Goal: Communication & Community: Ask a question

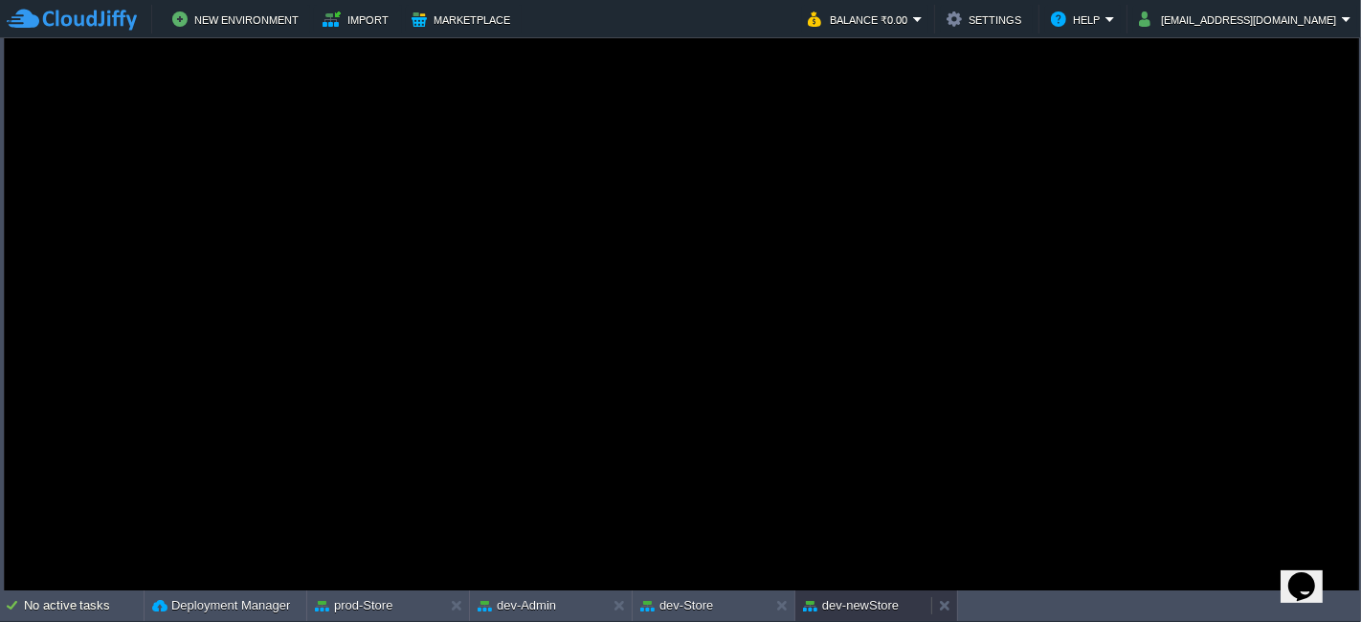
click at [878, 592] on div "dev-newStore" at bounding box center [863, 606] width 136 height 31
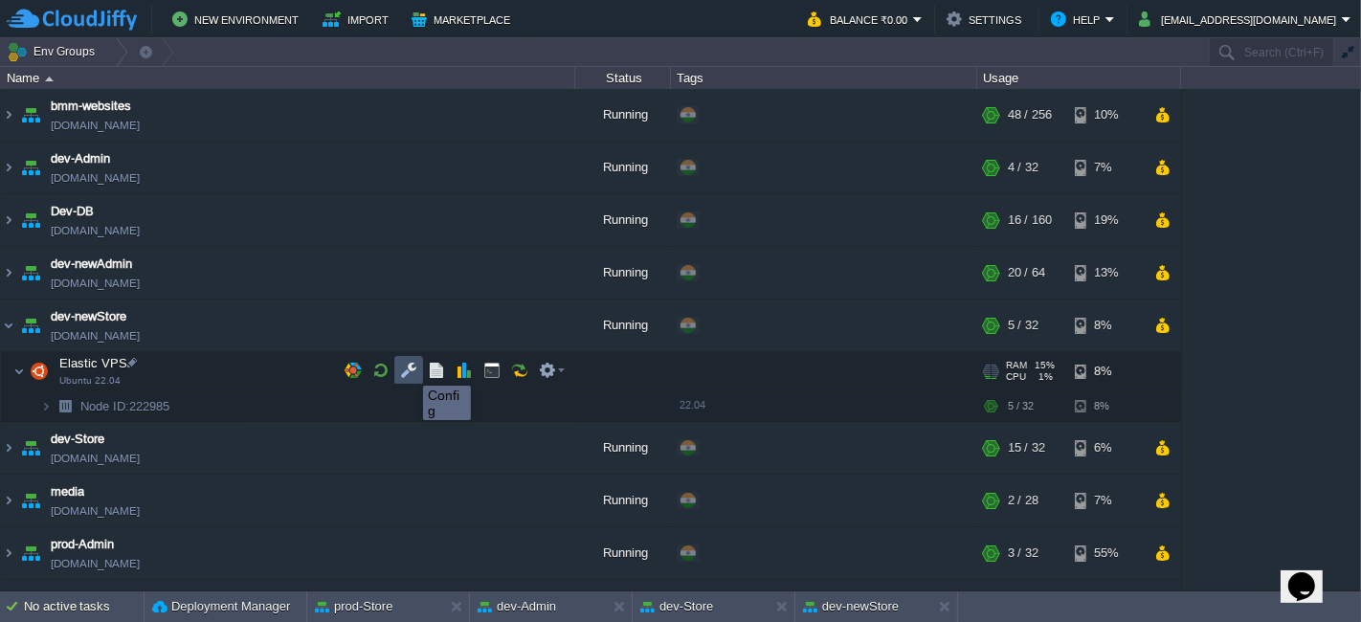
click at [409, 368] on button "button" at bounding box center [408, 370] width 17 height 17
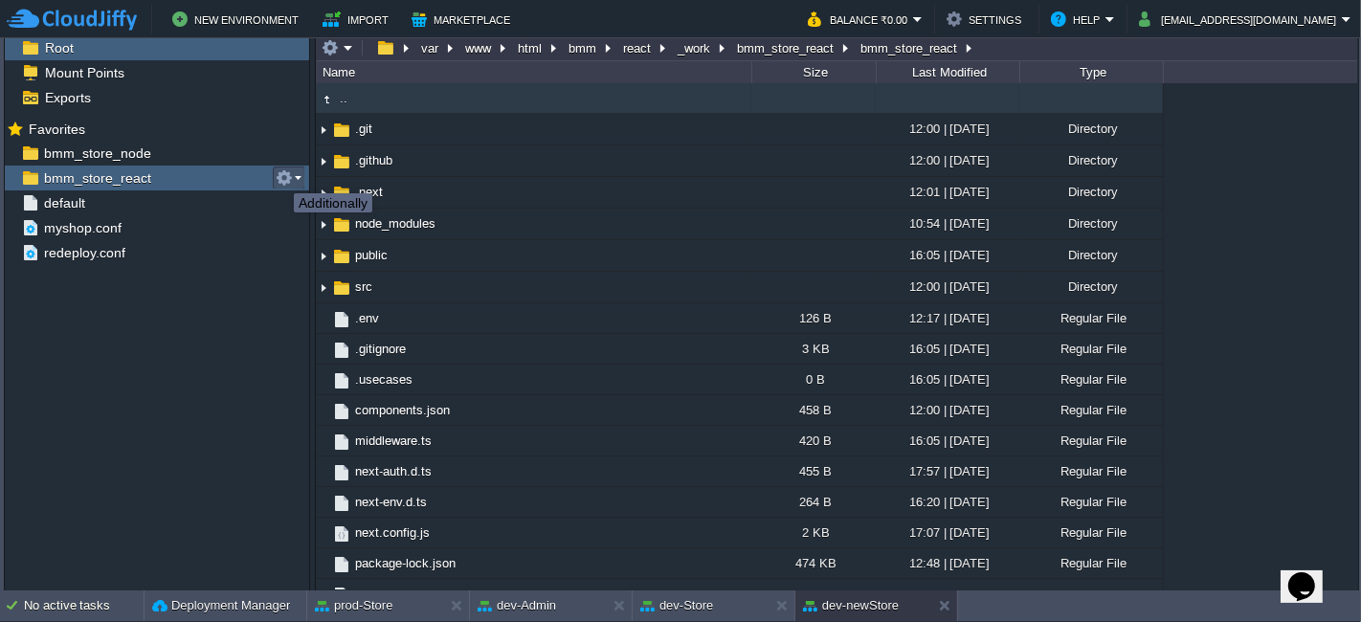
click at [279, 175] on button "button" at bounding box center [284, 177] width 17 height 17
click at [318, 195] on span "Copy Path" at bounding box center [330, 201] width 58 height 14
type textarea "/var/www/html/bmm/react/_work/bmm_store_react/bmm_store_react"
click at [878, 609] on button "dev-newStore" at bounding box center [851, 605] width 96 height 19
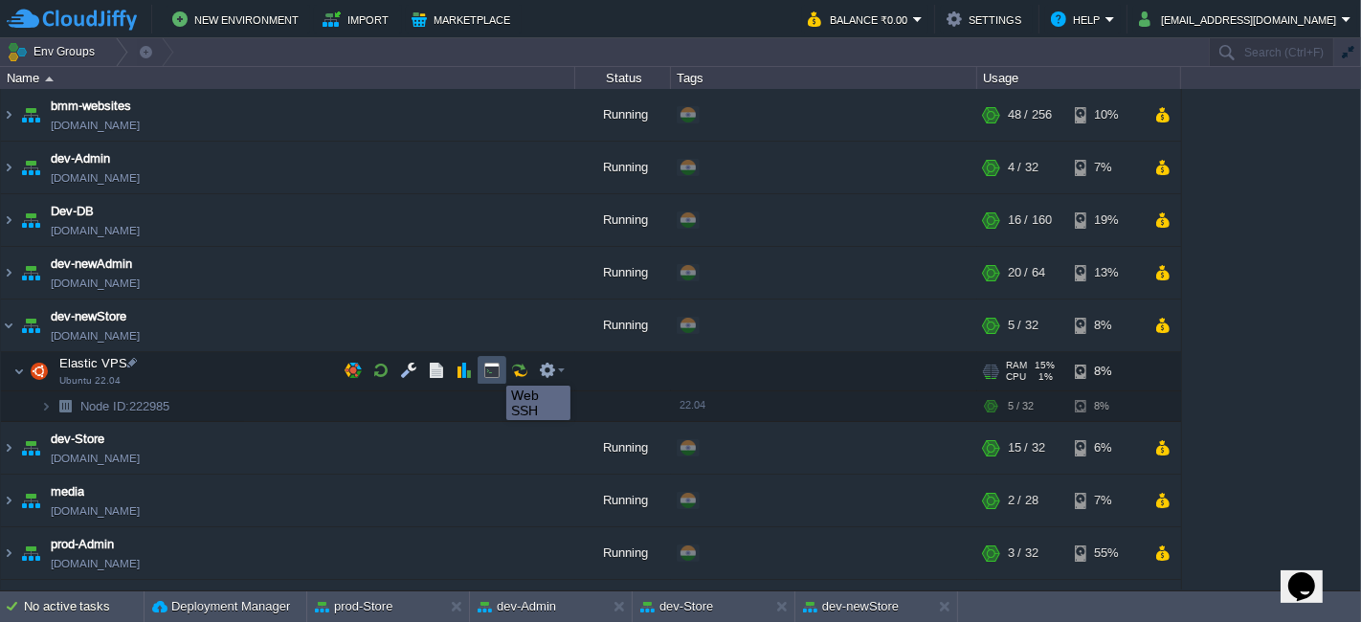
click at [492, 368] on button "button" at bounding box center [491, 370] width 17 height 17
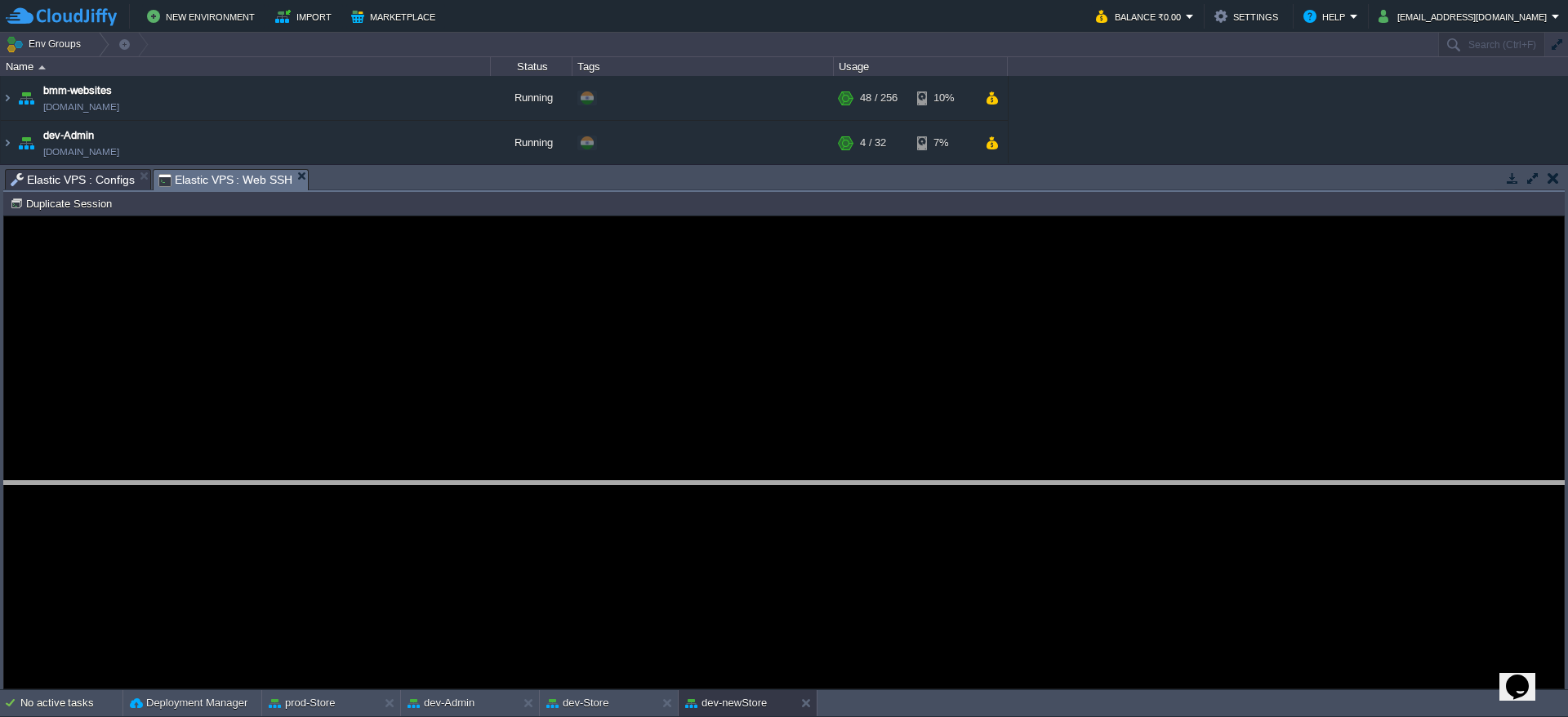
drag, startPoint x: 769, startPoint y: 184, endPoint x: 771, endPoint y: 497, distance: 313.0
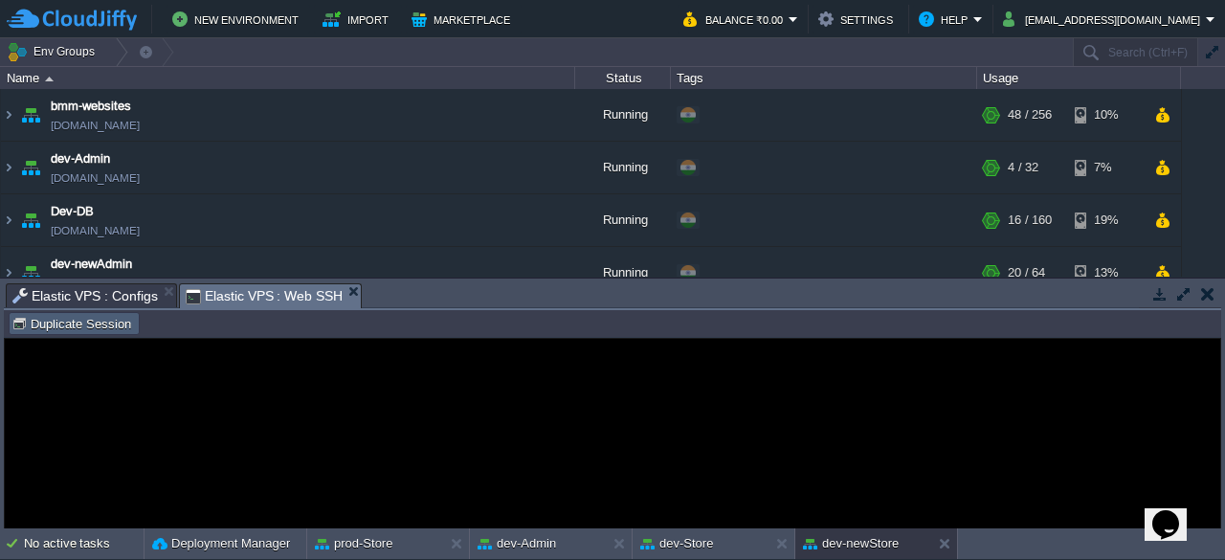
click at [110, 323] on button "Duplicate Session" at bounding box center [73, 323] width 125 height 17
click at [275, 301] on span "Elastic VPS : Web SSH" at bounding box center [265, 296] width 158 height 24
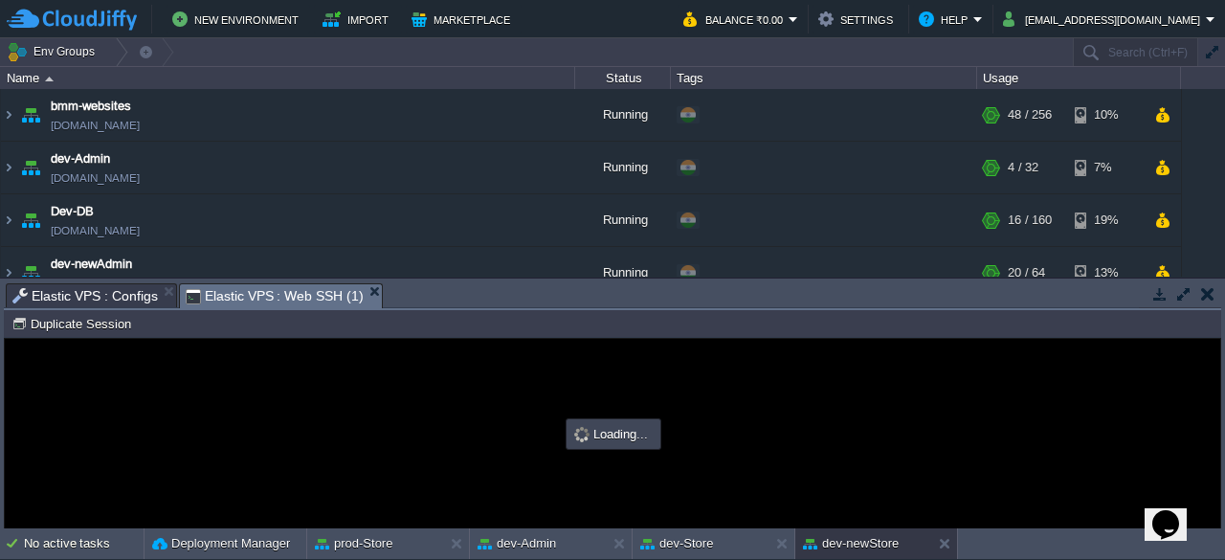
type input "#000000"
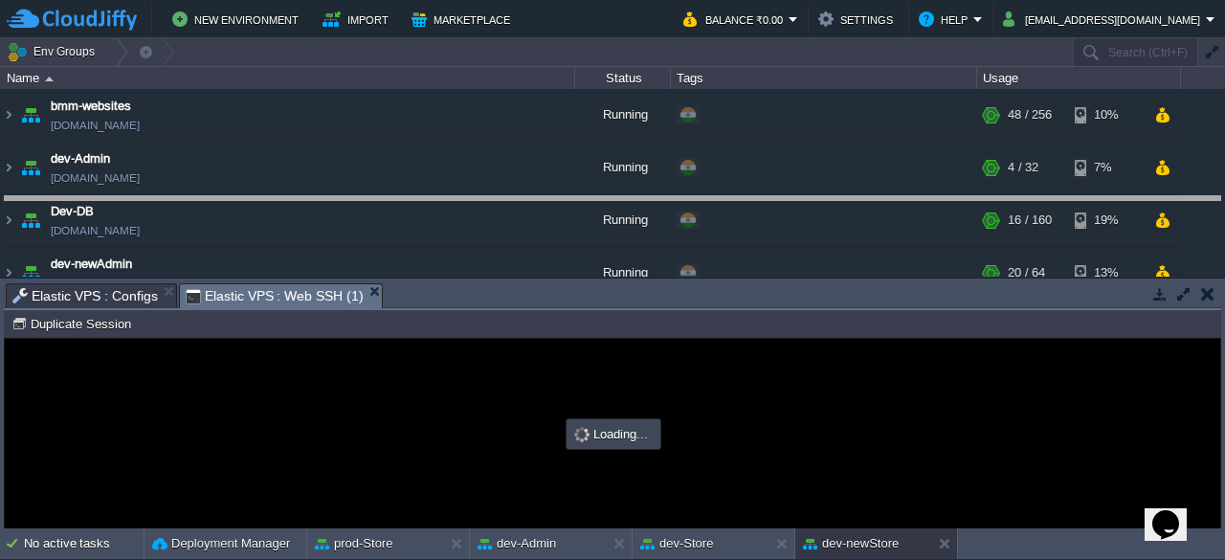
drag, startPoint x: 436, startPoint y: 297, endPoint x: 472, endPoint y: 210, distance: 94.0
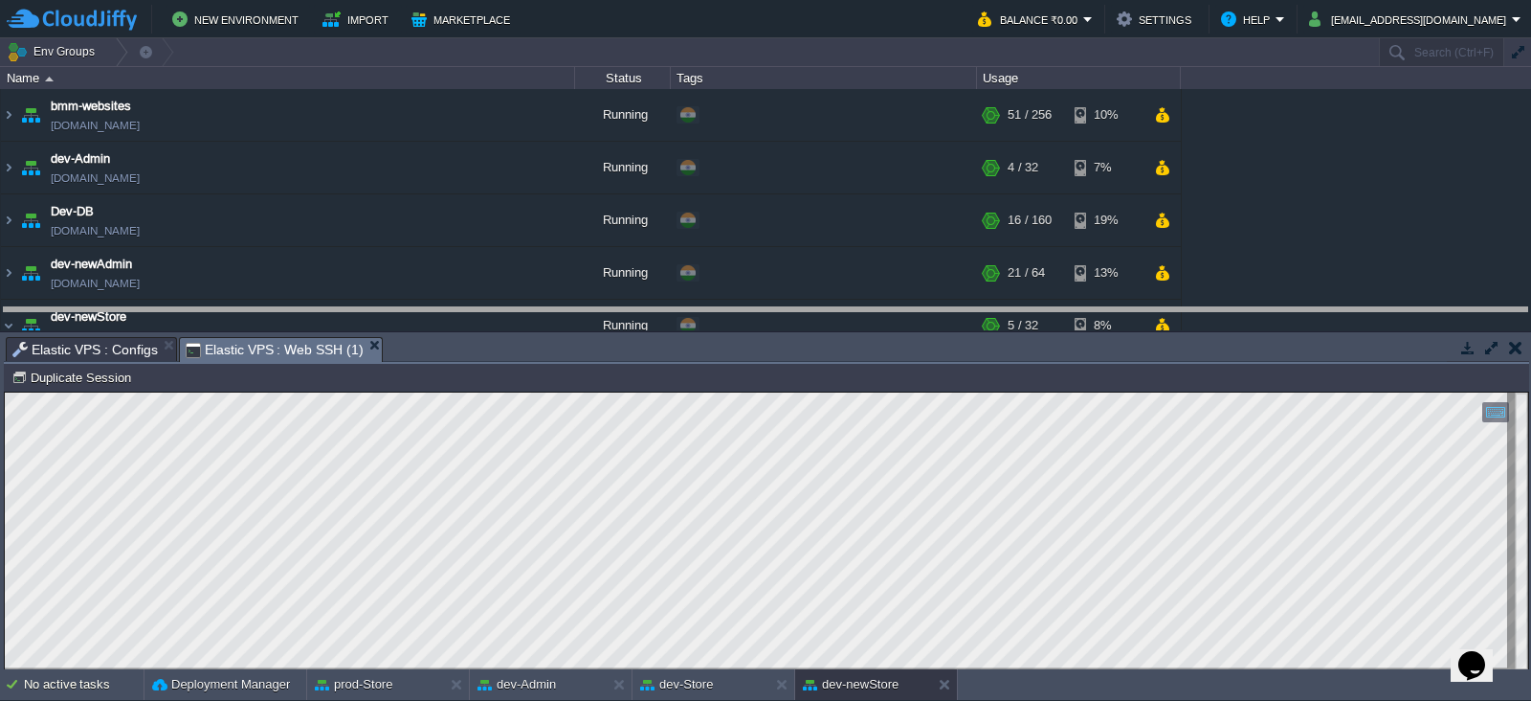
drag, startPoint x: 561, startPoint y: 356, endPoint x: 569, endPoint y: 327, distance: 30.0
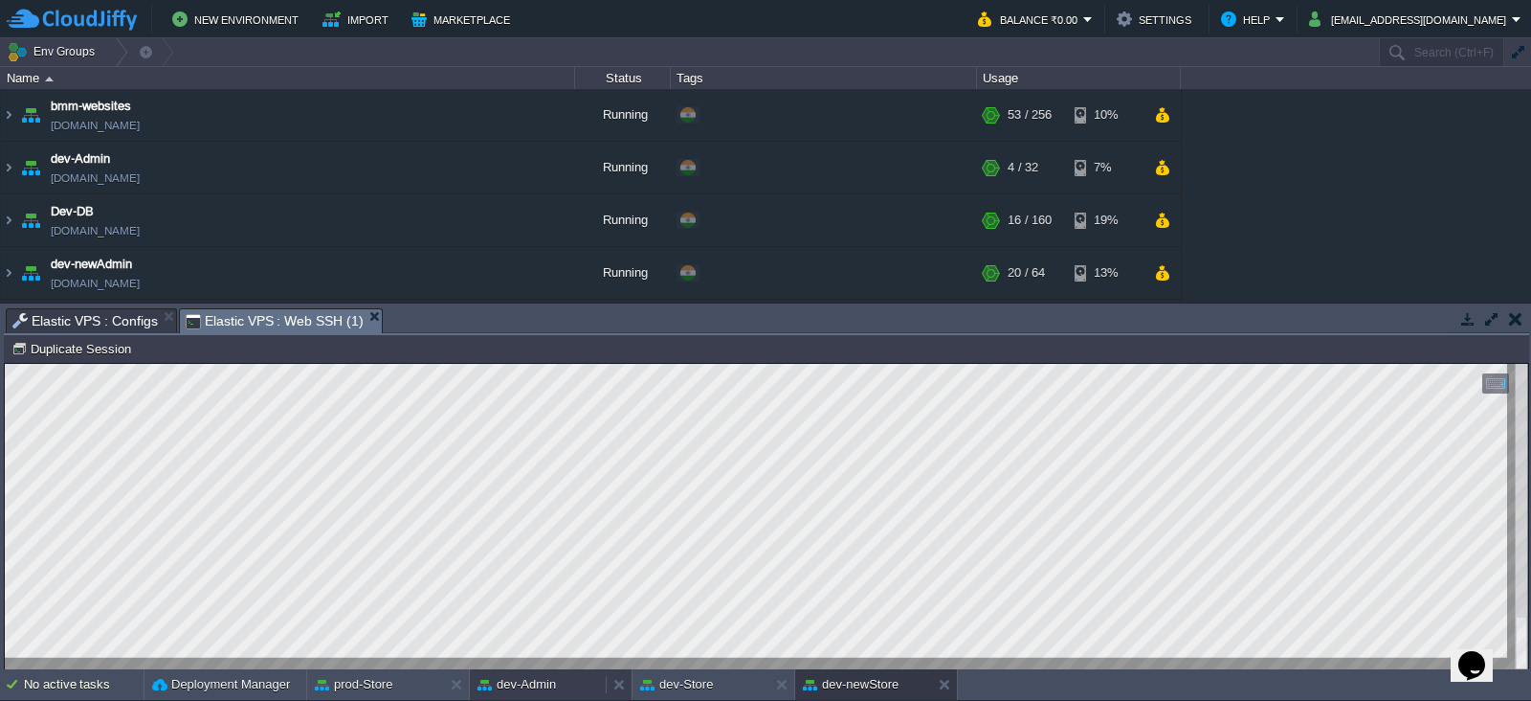
click at [549, 621] on button "dev-Admin" at bounding box center [517, 684] width 78 height 19
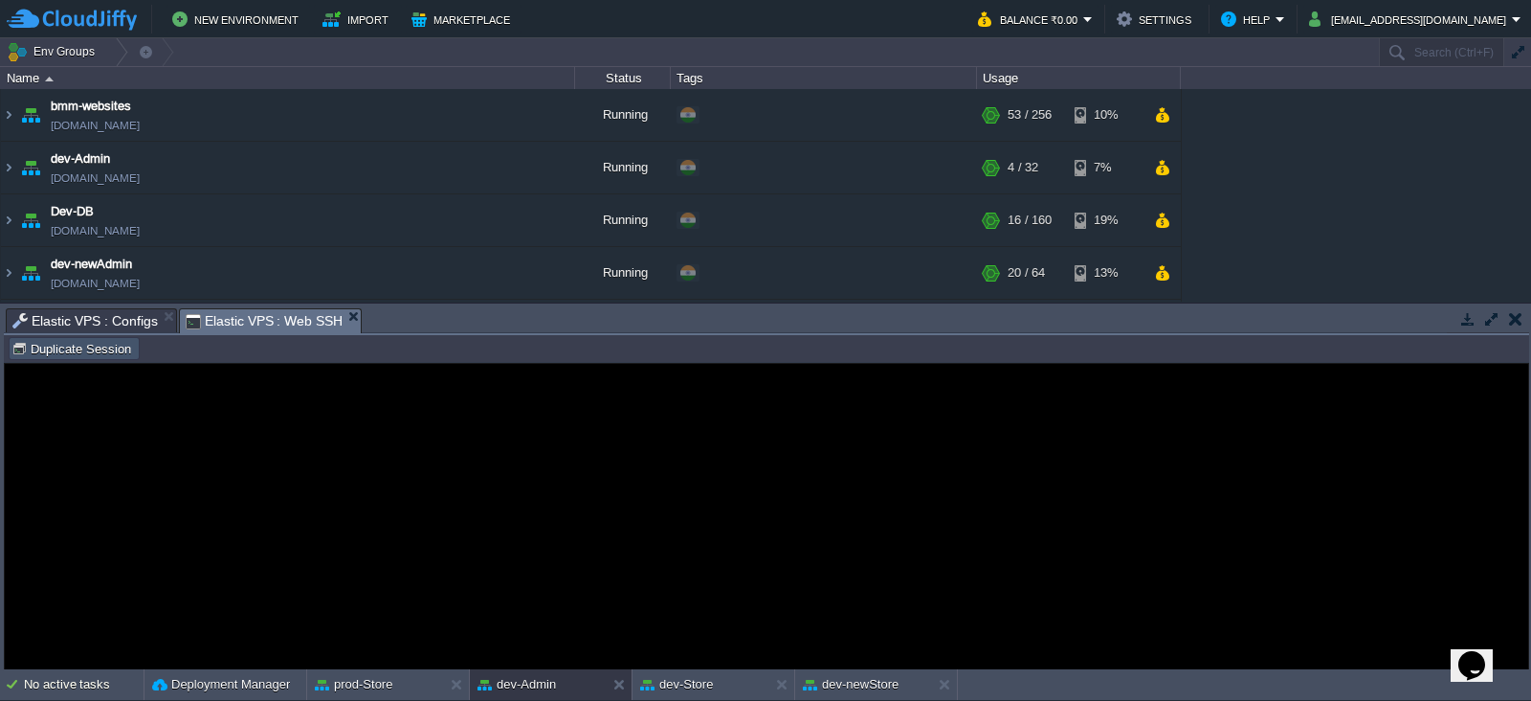
click at [119, 340] on button "Duplicate Session" at bounding box center [73, 348] width 125 height 17
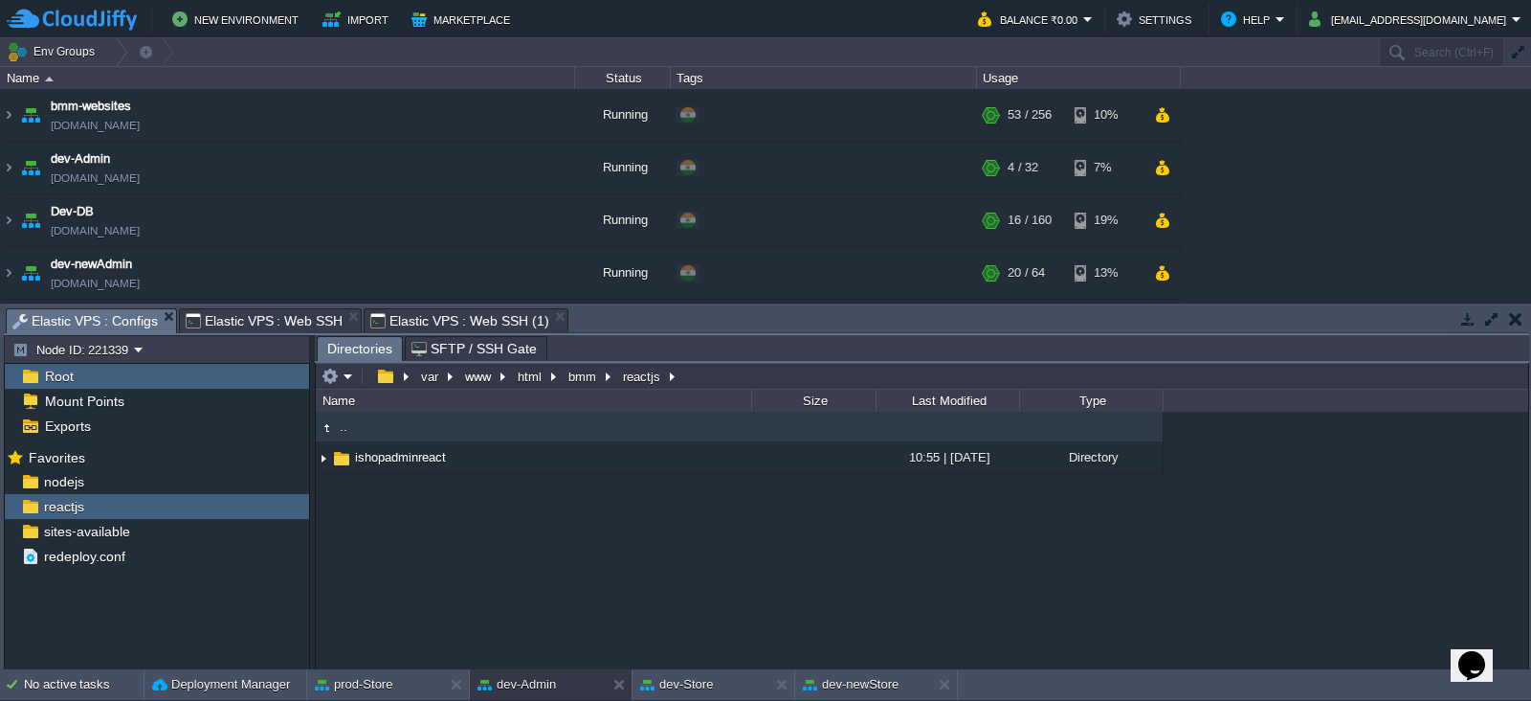
click at [128, 313] on span "Elastic VPS : Configs" at bounding box center [84, 321] width 145 height 24
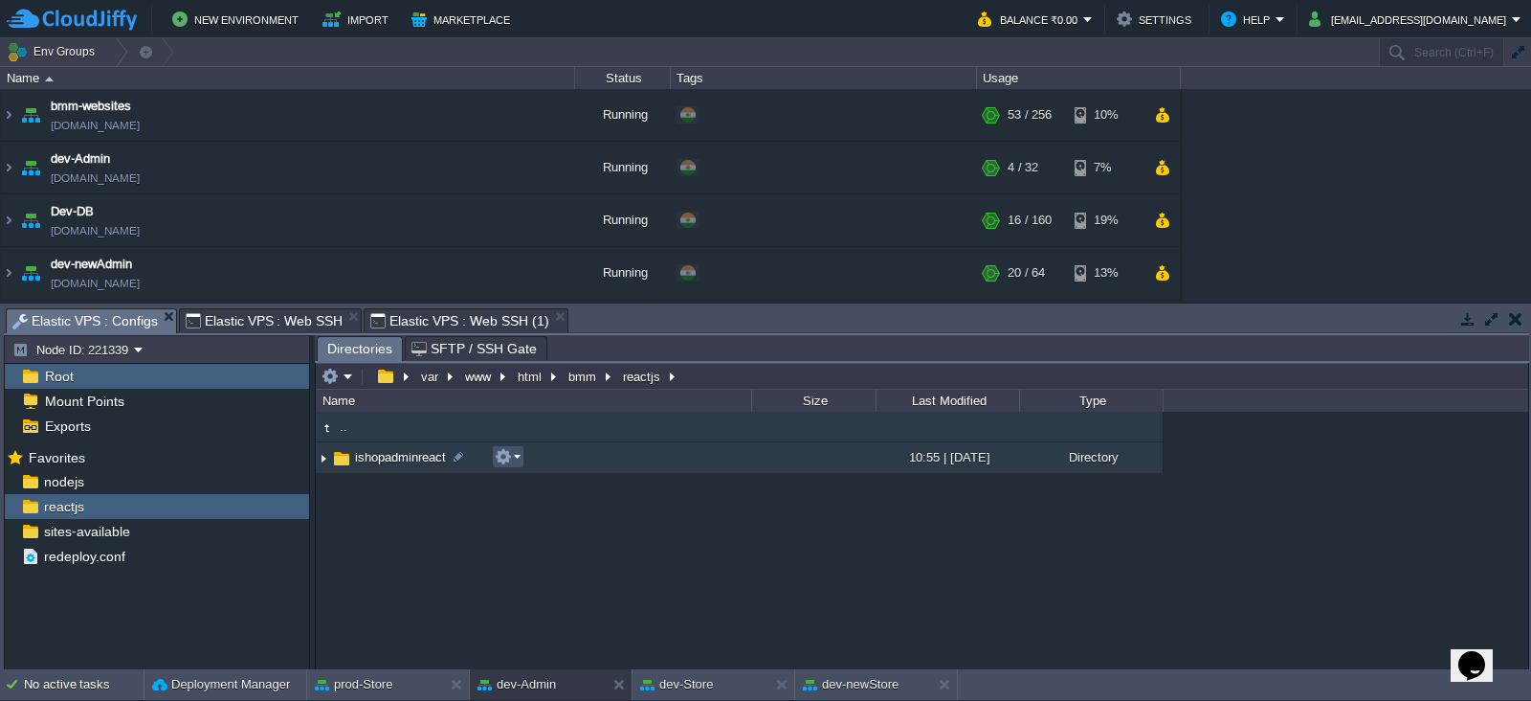
click at [506, 453] on button "button" at bounding box center [503, 456] width 17 height 17
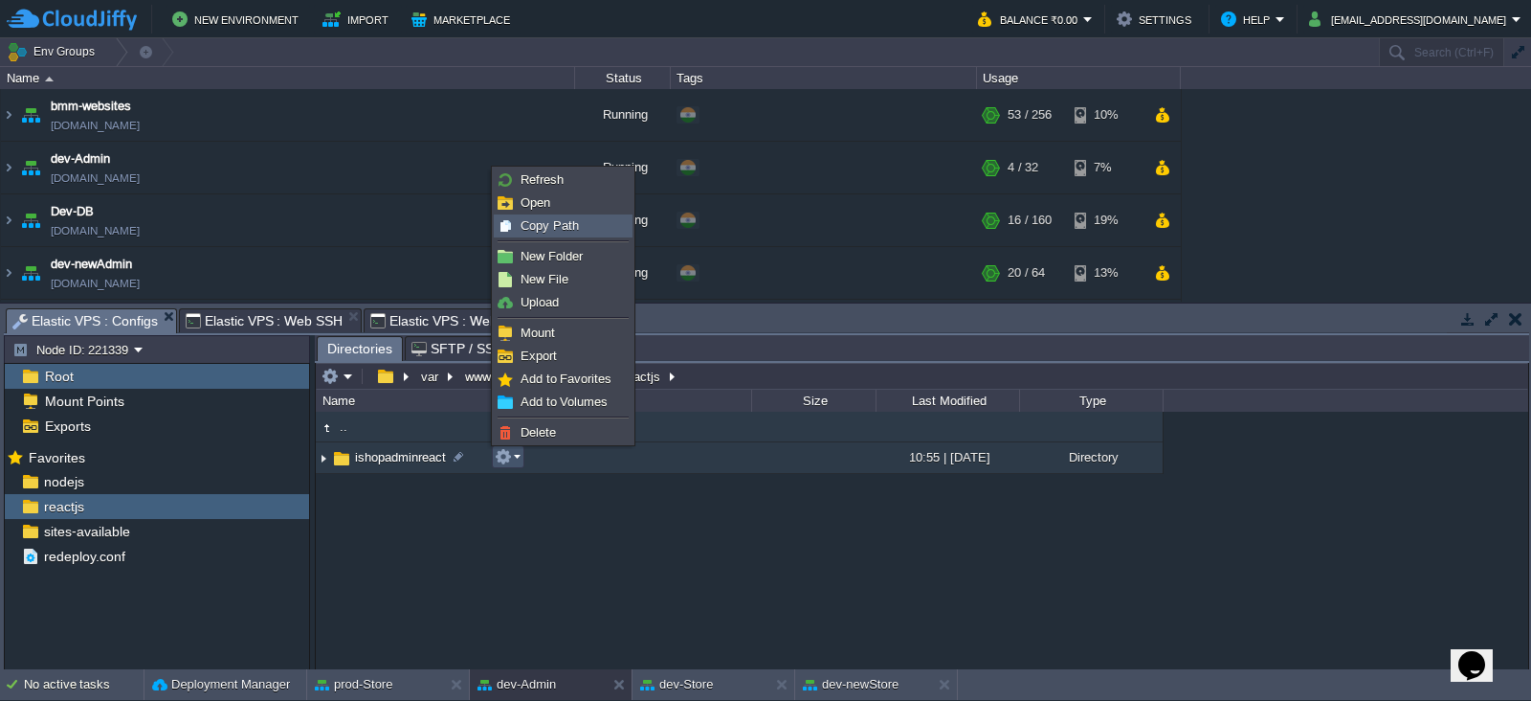
click at [571, 216] on div "Copy Path" at bounding box center [563, 225] width 137 height 21
type textarea "/var/www/html/bmm/reactjs/ishopadminreact"
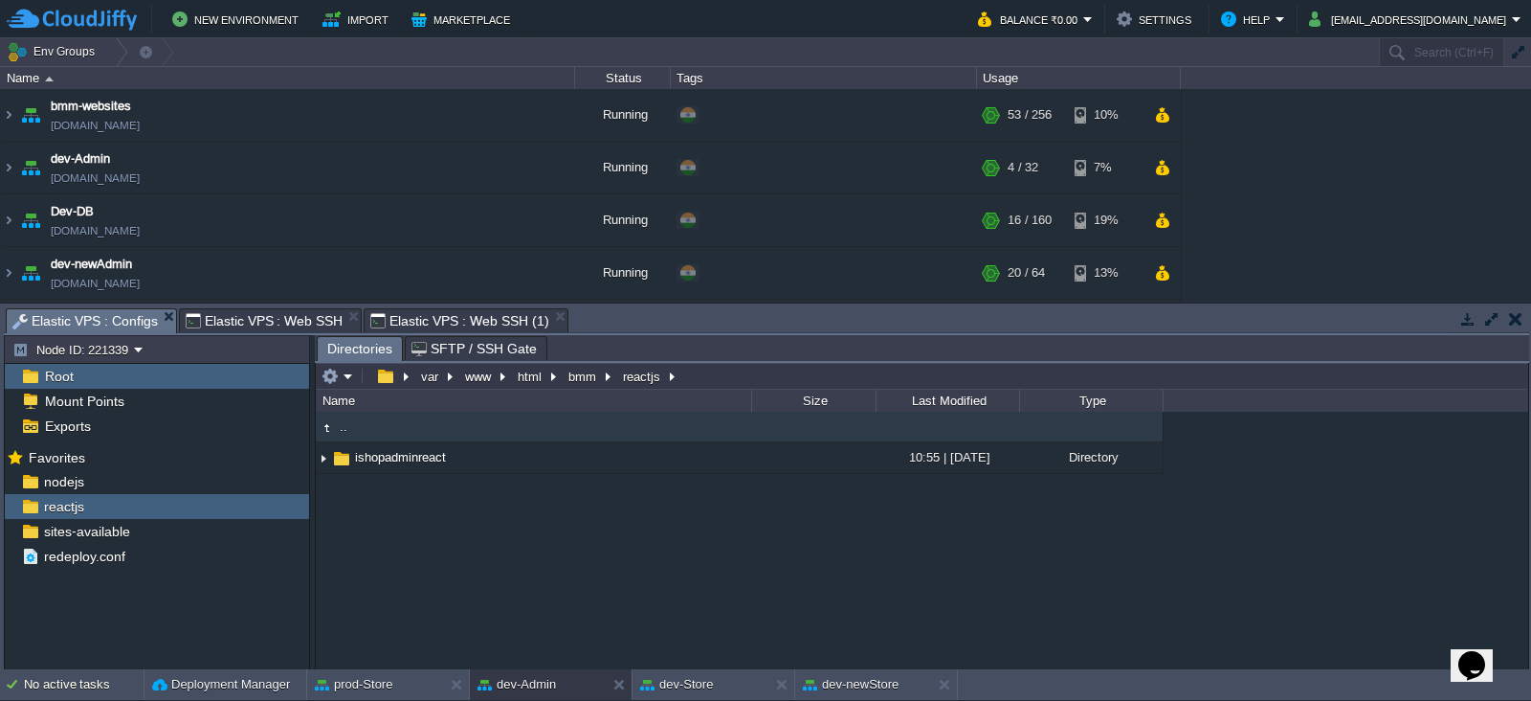
type input "#000000"
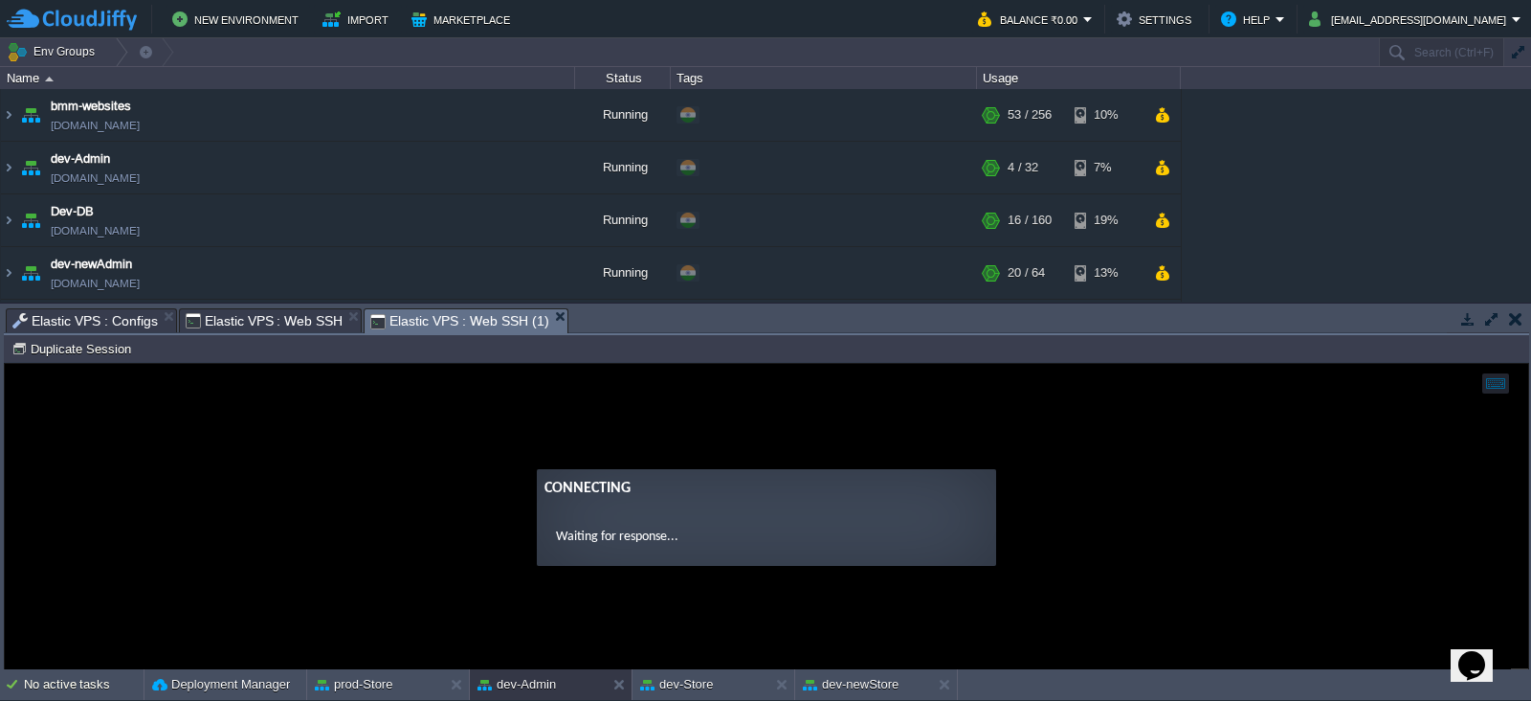
click at [443, 316] on span "Elastic VPS : Web SSH (1)" at bounding box center [459, 321] width 178 height 24
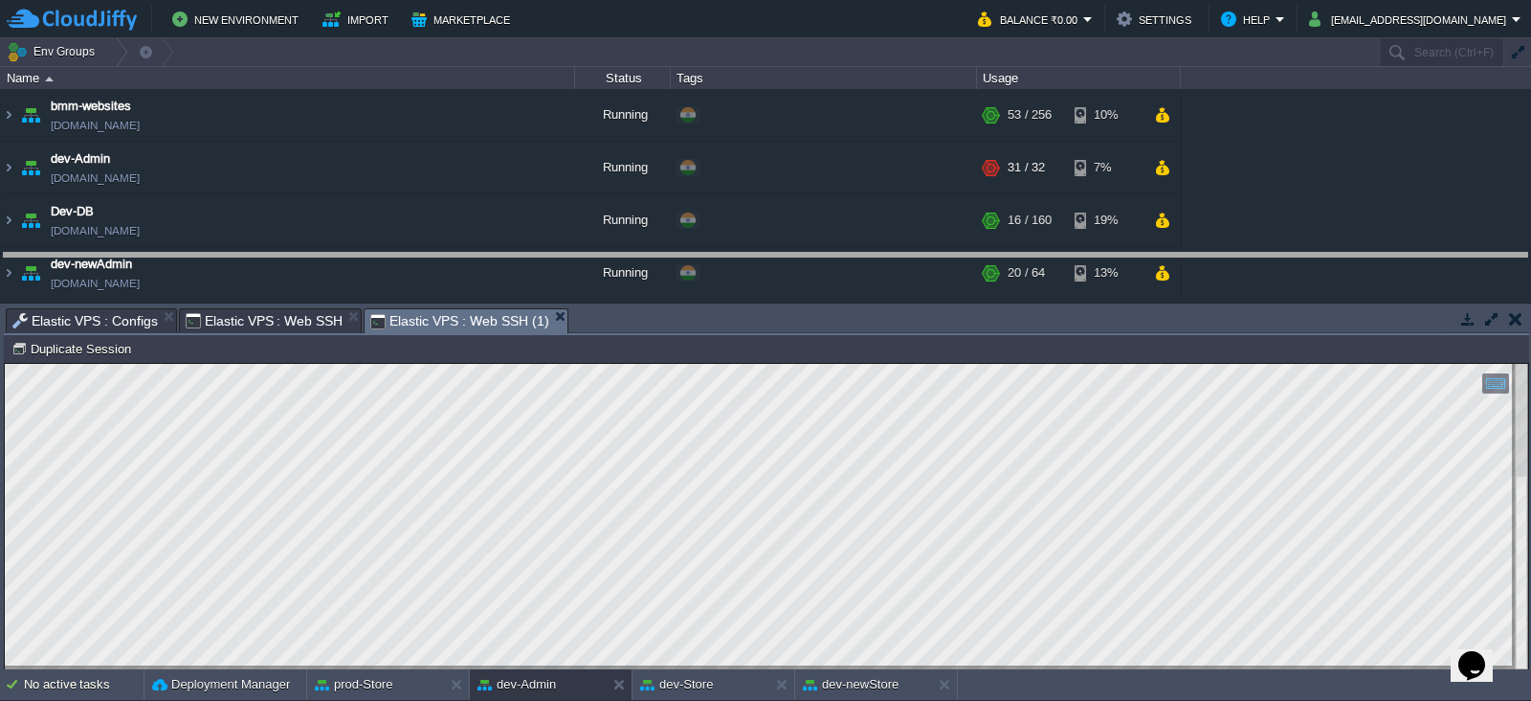
drag, startPoint x: 611, startPoint y: 323, endPoint x: 627, endPoint y: 268, distance: 56.9
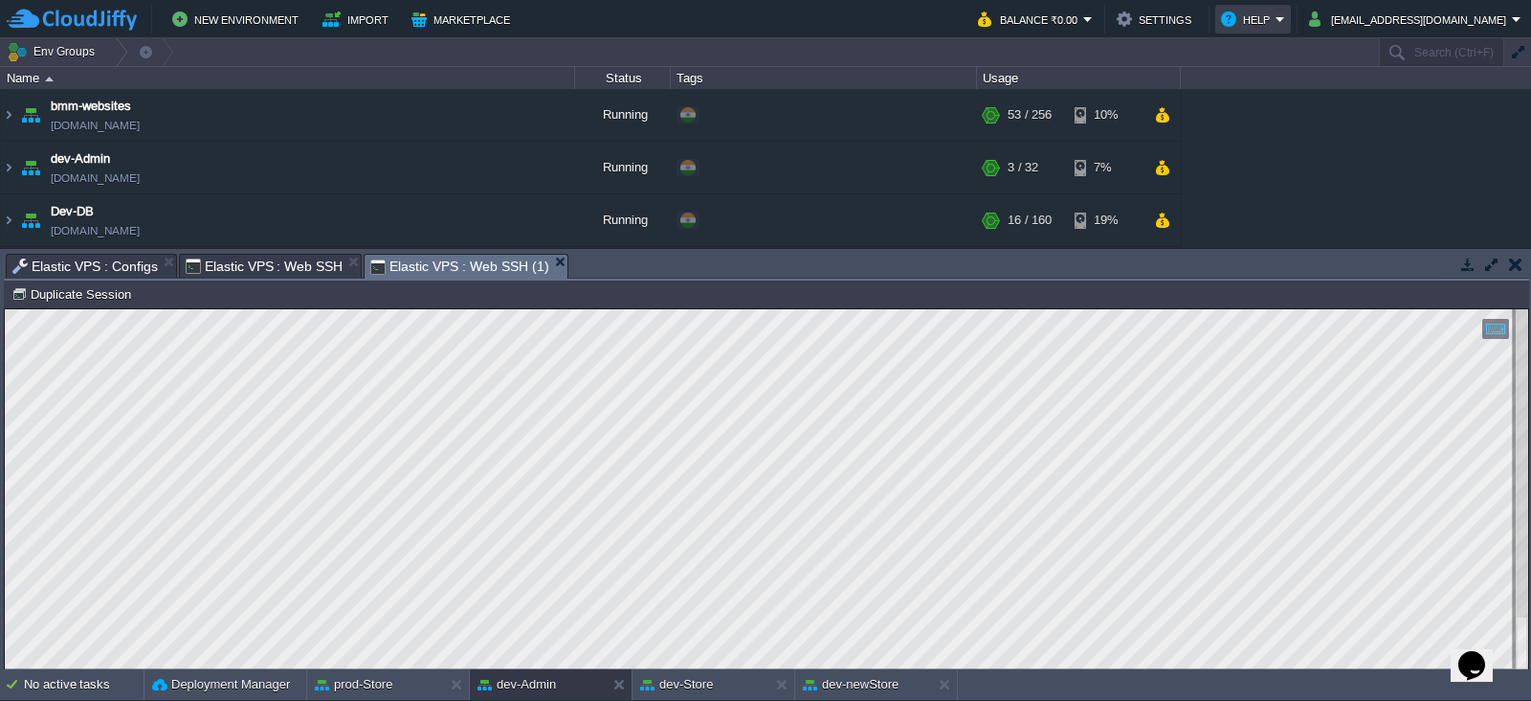
click at [1285, 16] on em "Help" at bounding box center [1253, 19] width 64 height 23
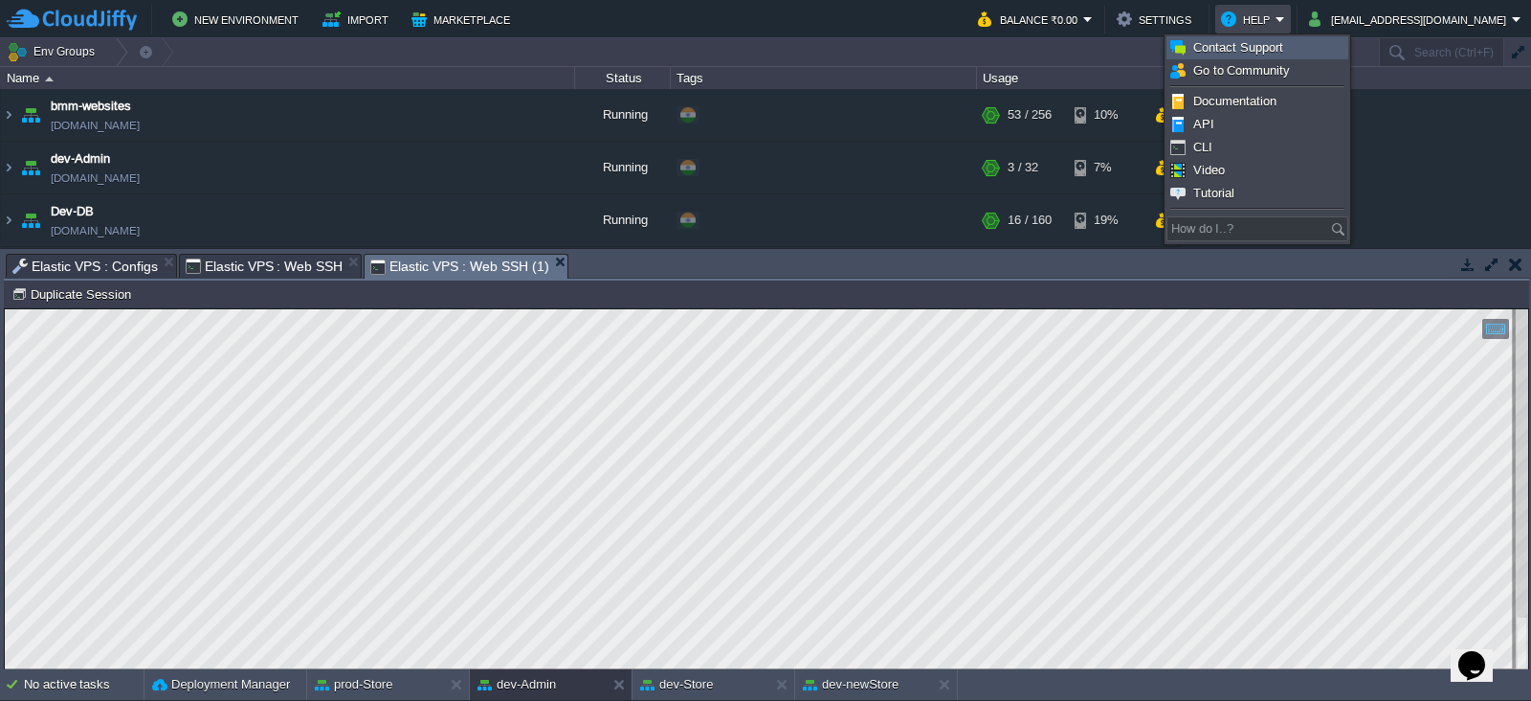
click at [1239, 47] on span "Contact Support" at bounding box center [1239, 47] width 90 height 14
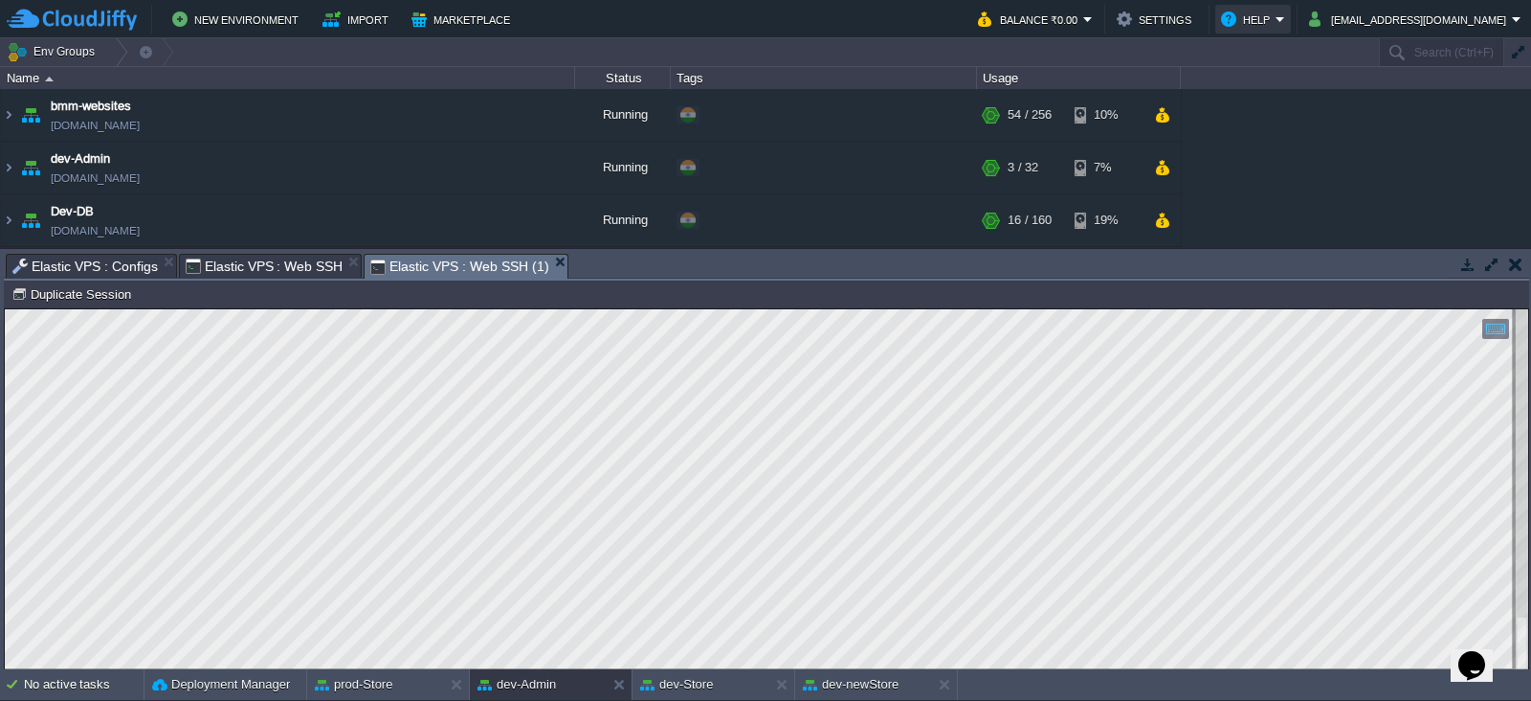
click at [1276, 19] on button "Help" at bounding box center [1248, 19] width 55 height 23
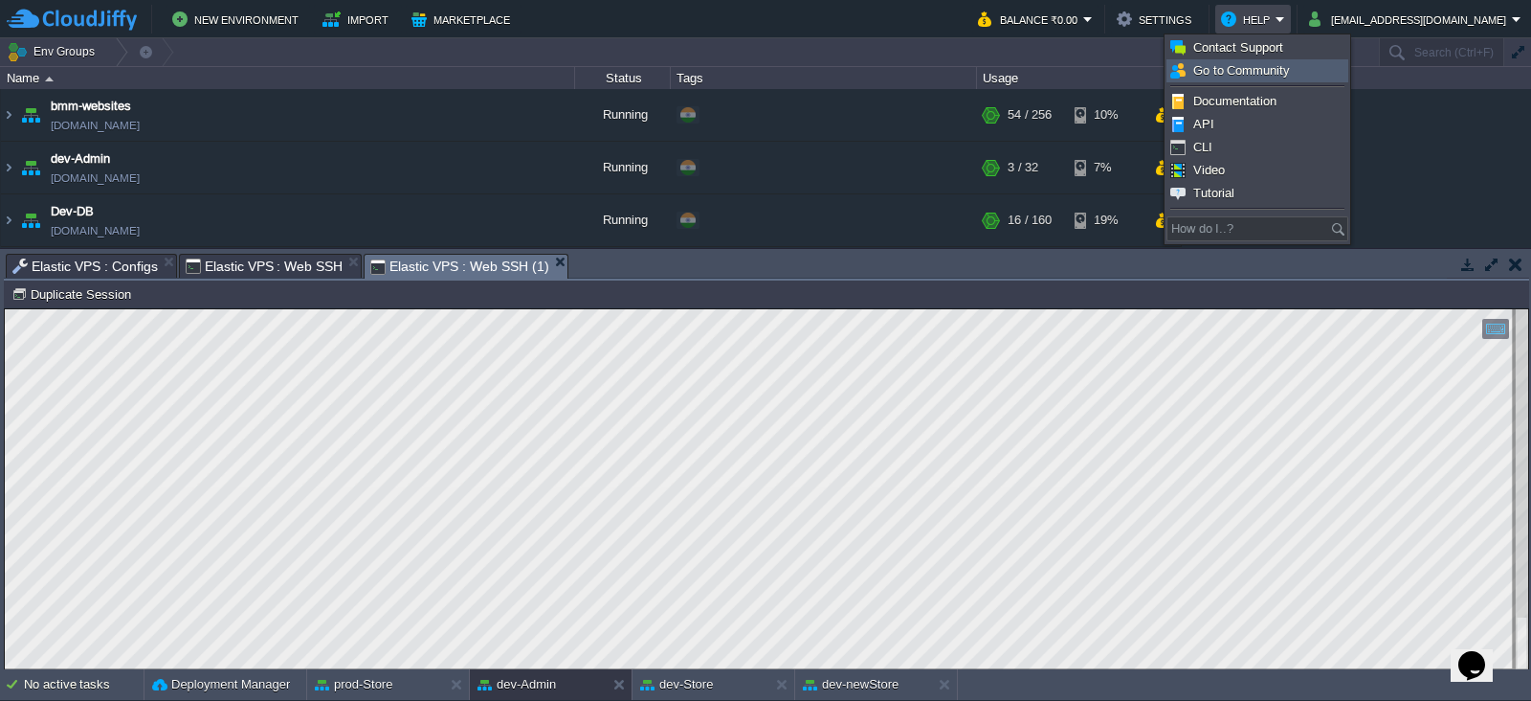
click at [1242, 69] on span "Go to Community" at bounding box center [1242, 70] width 97 height 14
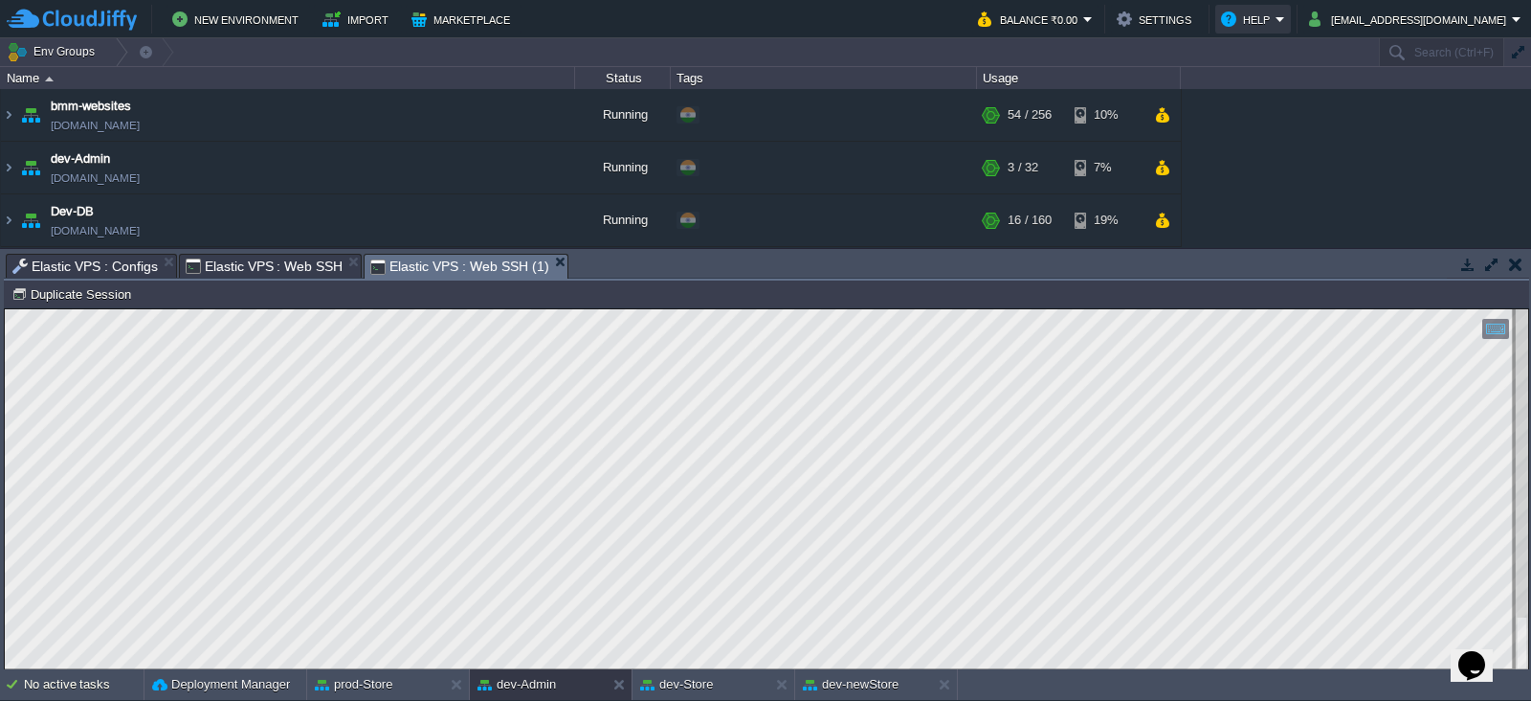
click at [1276, 21] on button "Help" at bounding box center [1248, 19] width 55 height 23
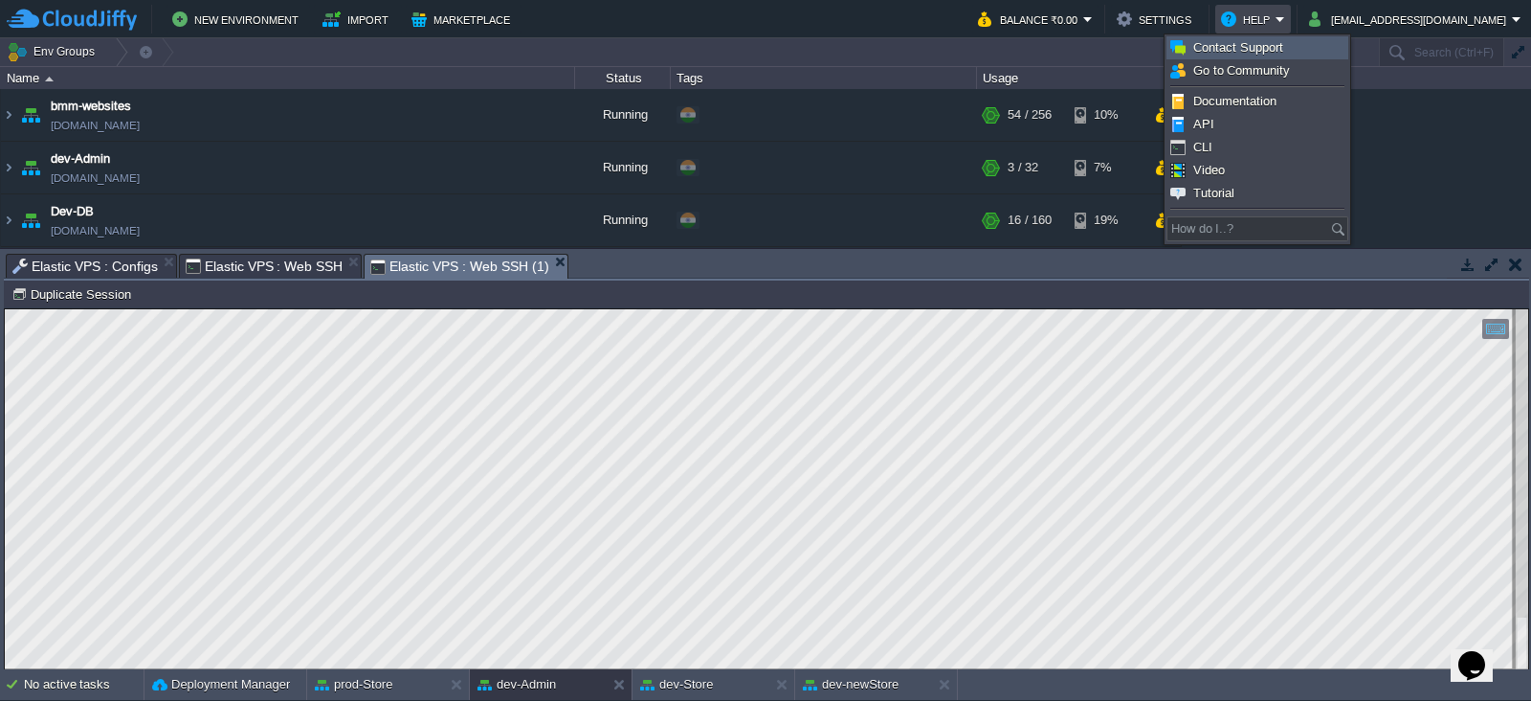
click at [1288, 43] on link "Contact Support" at bounding box center [1258, 47] width 180 height 21
